Goal: Task Accomplishment & Management: Manage account settings

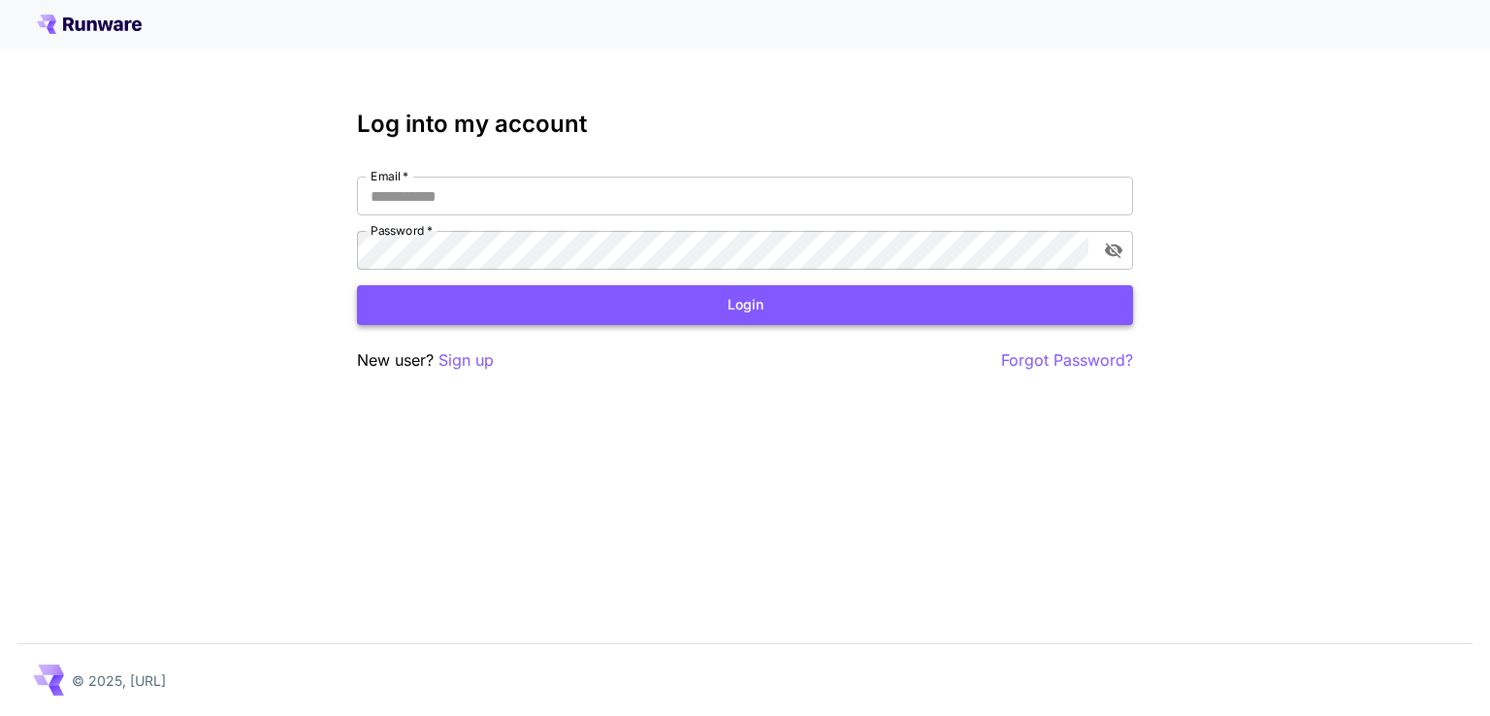
type input "**********"
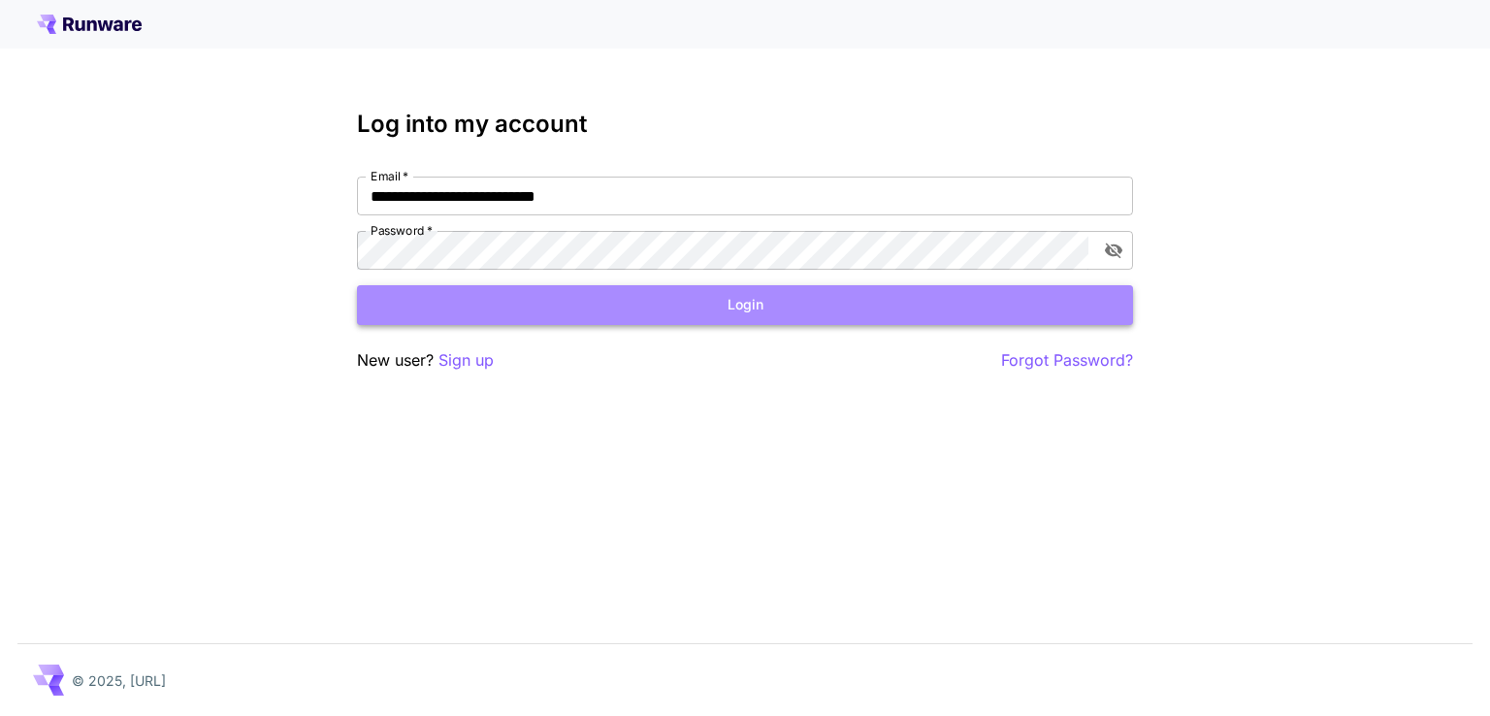
click at [792, 296] on button "Login" at bounding box center [745, 305] width 776 height 40
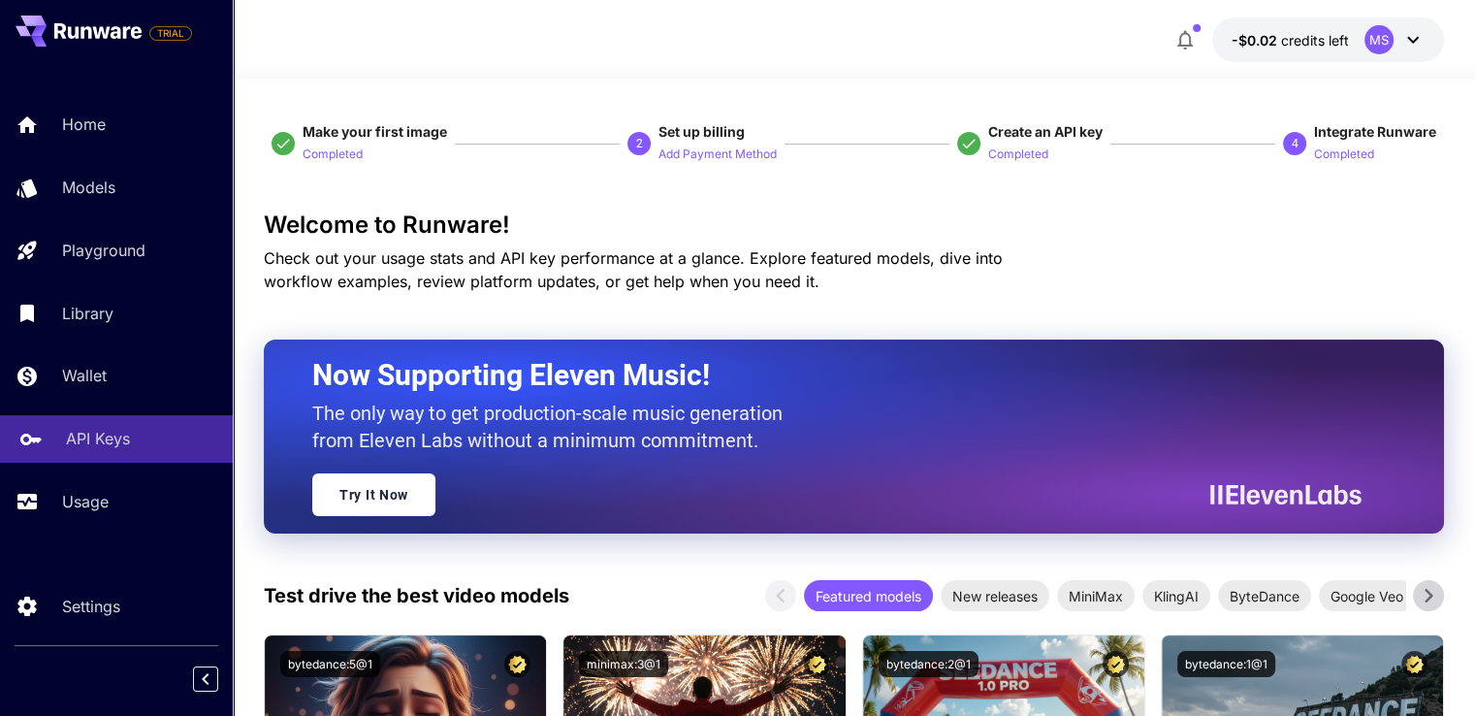
click at [114, 448] on p "API Keys" at bounding box center [98, 438] width 64 height 23
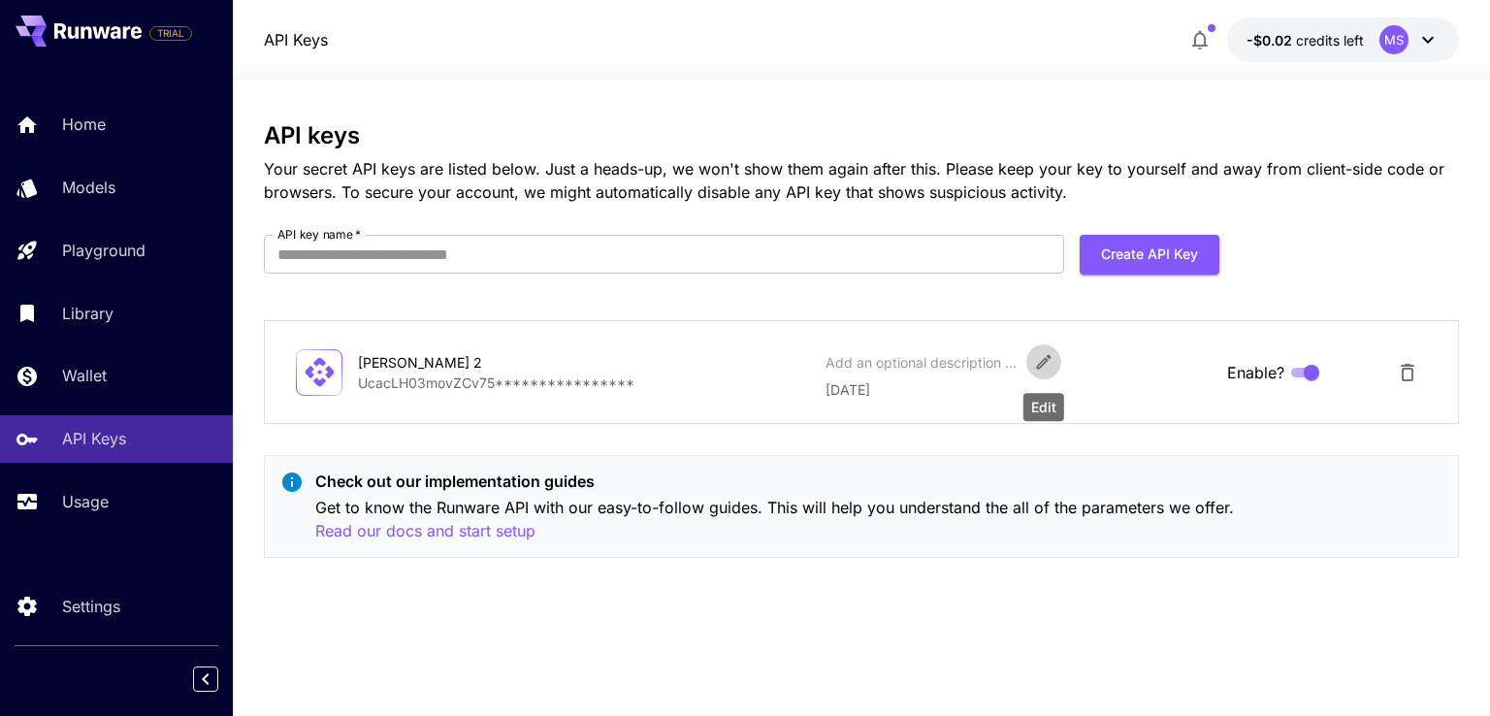
click at [1037, 367] on icon "Edit" at bounding box center [1043, 362] width 15 height 15
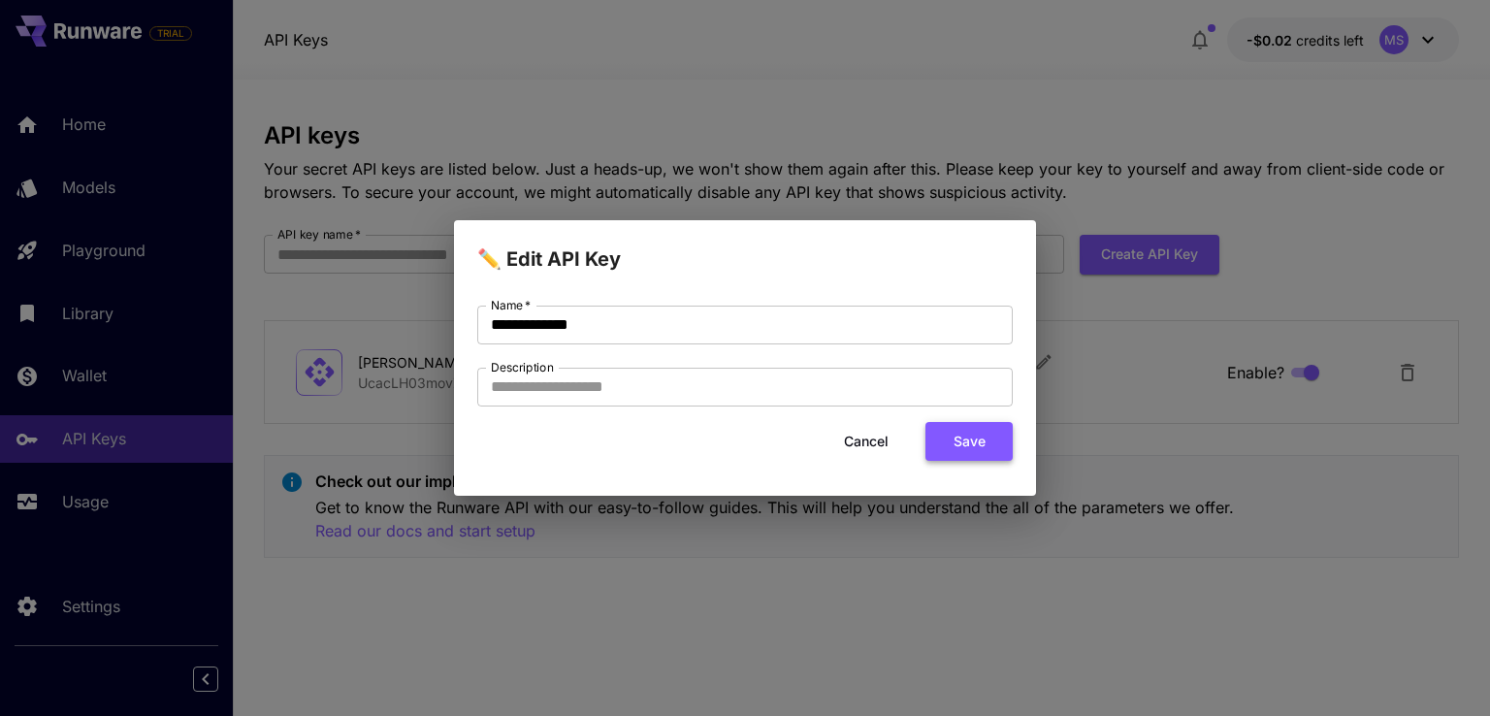
click at [931, 441] on button "Save" at bounding box center [968, 442] width 87 height 40
click at [878, 441] on button "Cancel" at bounding box center [866, 442] width 87 height 40
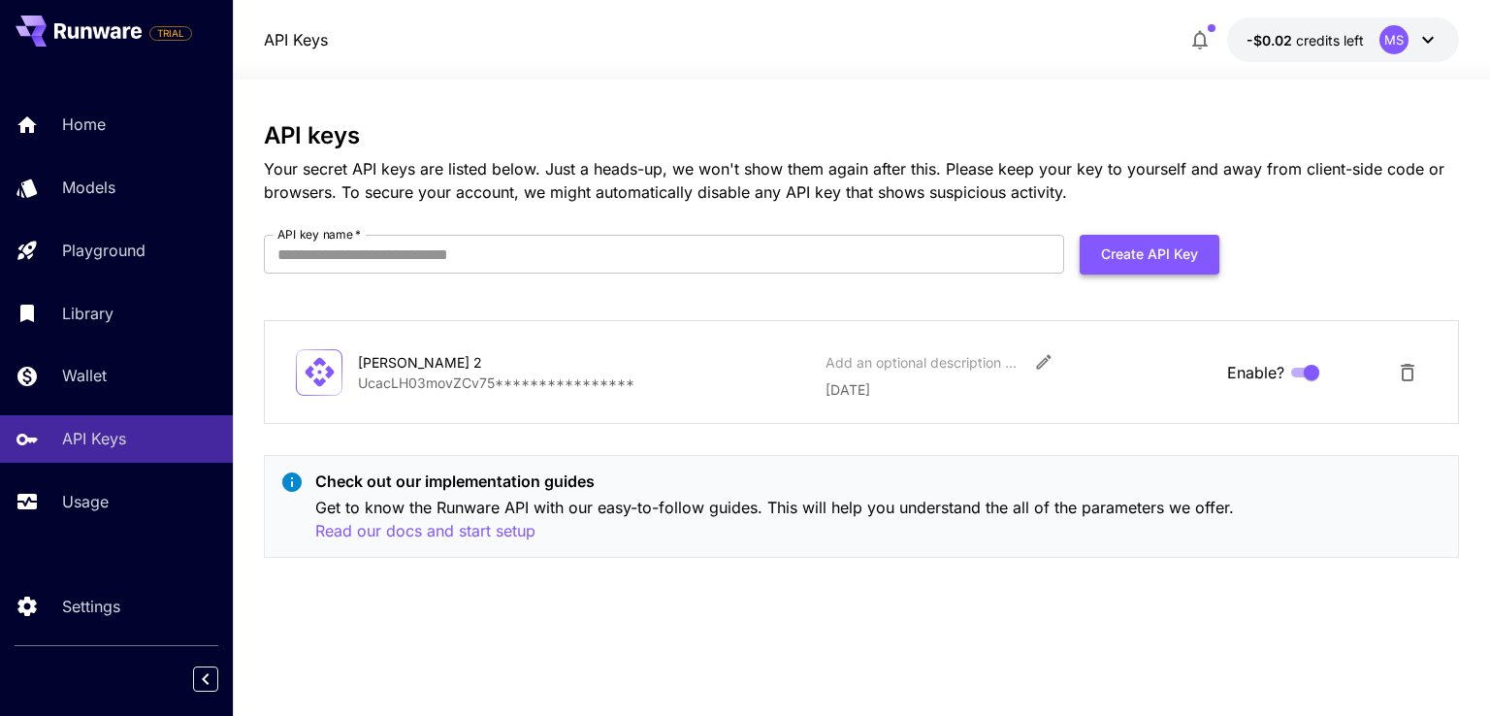
click at [1105, 248] on button "Create API Key" at bounding box center [1150, 255] width 140 height 40
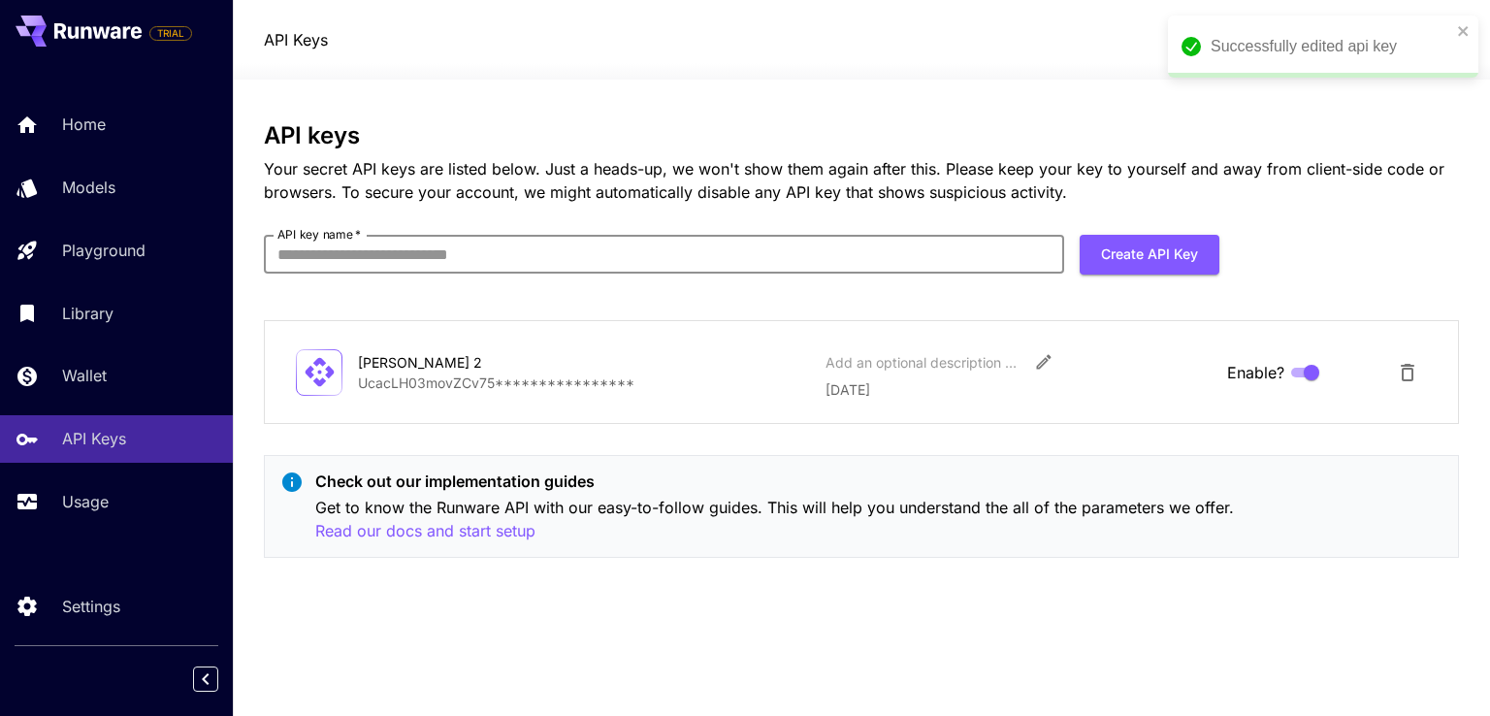
click at [317, 251] on input "API key name   *" at bounding box center [664, 254] width 800 height 39
click at [431, 265] on input "API key name   *" at bounding box center [664, 254] width 800 height 39
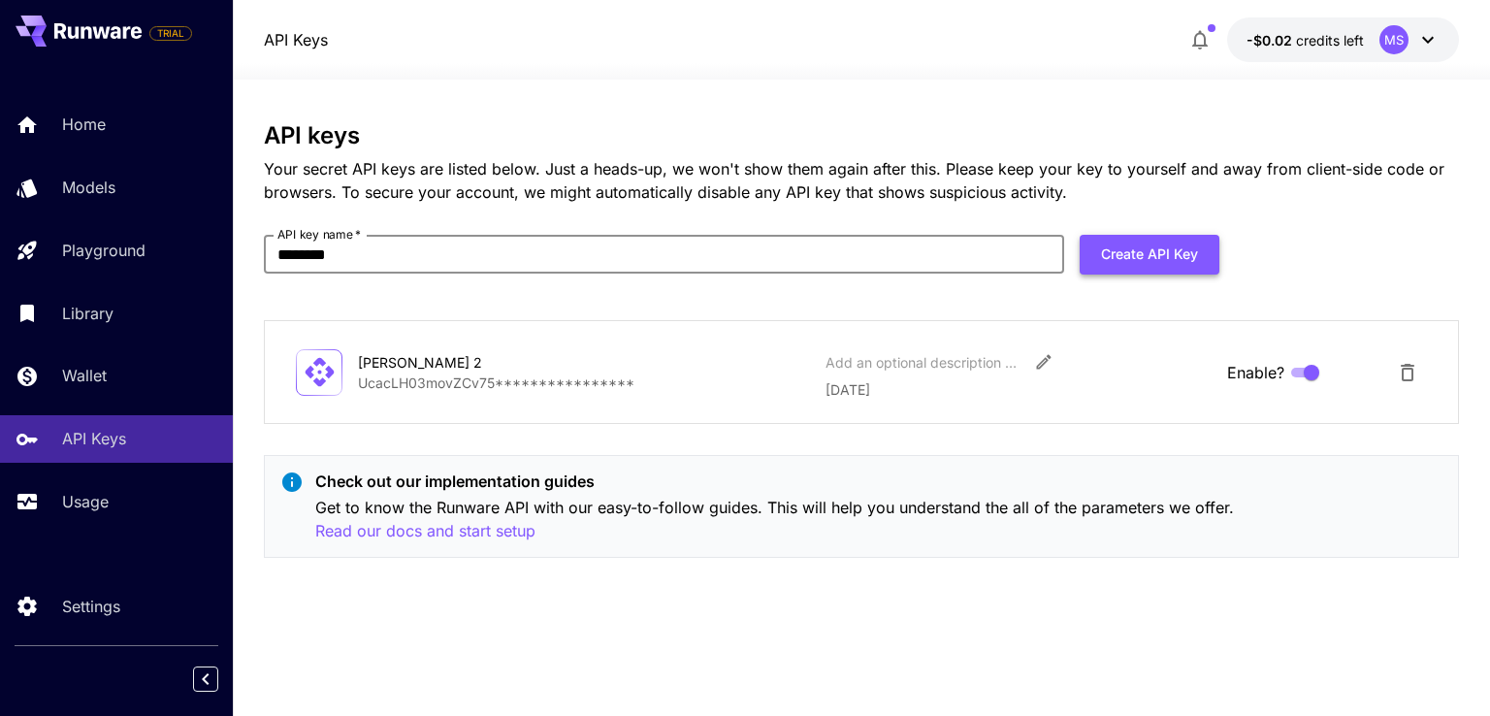
type input "********"
click at [1171, 262] on button "Create API Key" at bounding box center [1150, 255] width 140 height 40
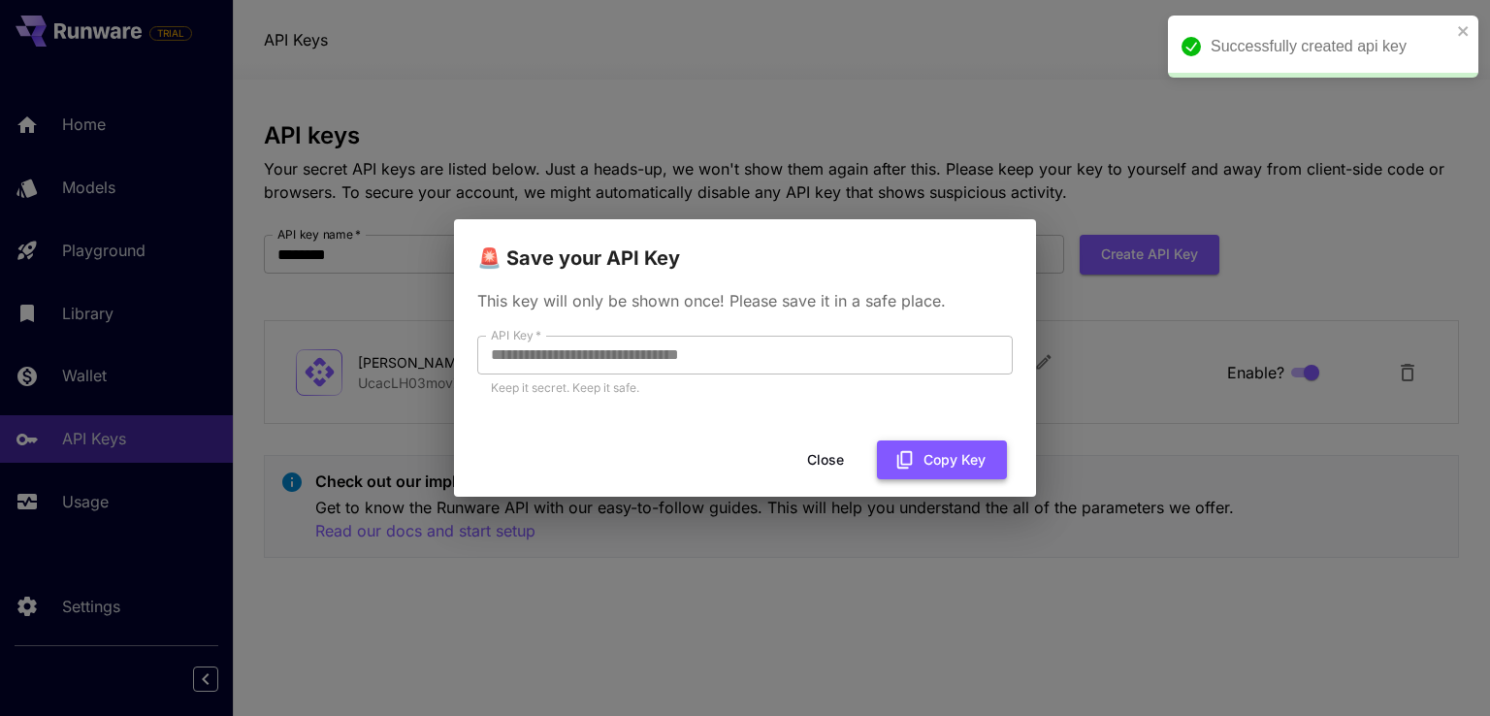
click at [943, 458] on button "Copy Key" at bounding box center [942, 460] width 130 height 40
